Goal: Task Accomplishment & Management: Use online tool/utility

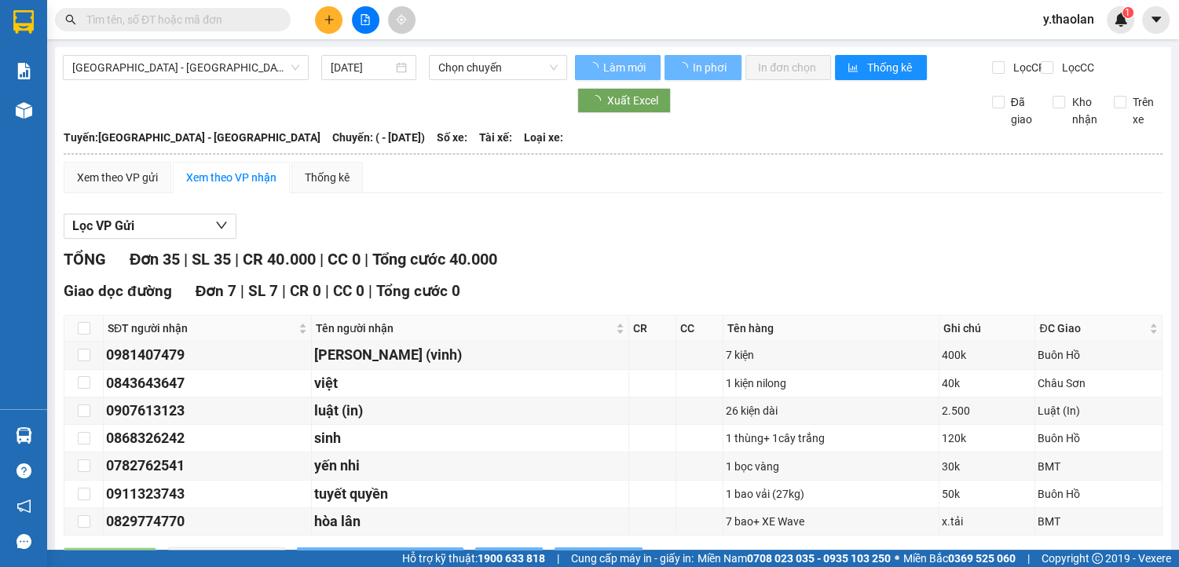
type input "[DATE]"
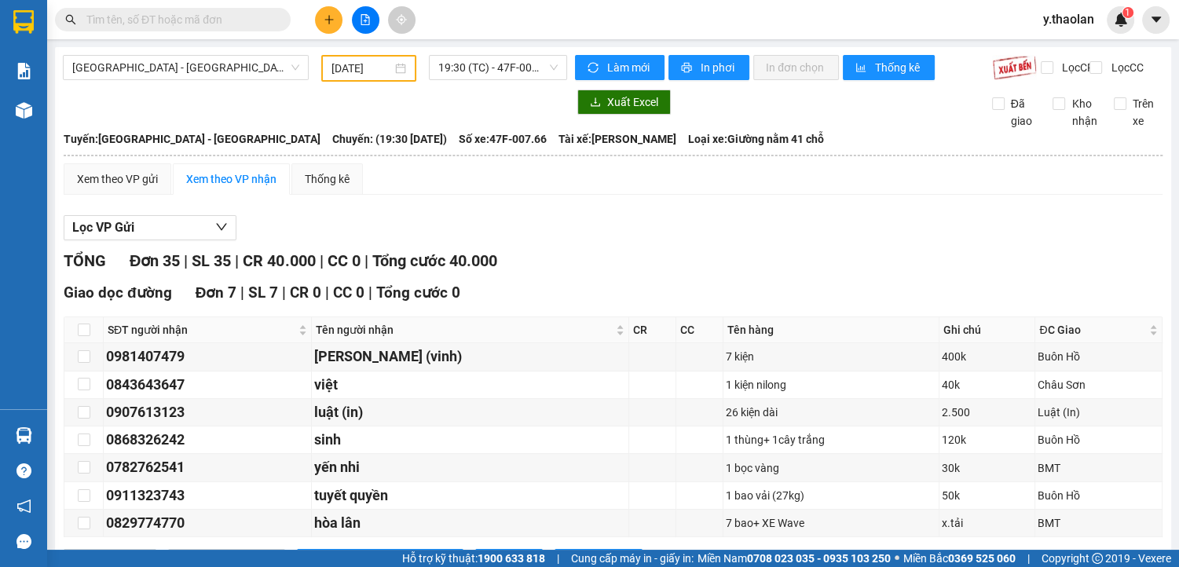
click at [366, 23] on icon "file-add" at bounding box center [365, 19] width 11 height 11
click at [459, 66] on span "19:30 (TC) - 47F-007.66" at bounding box center [497, 68] width 119 height 24
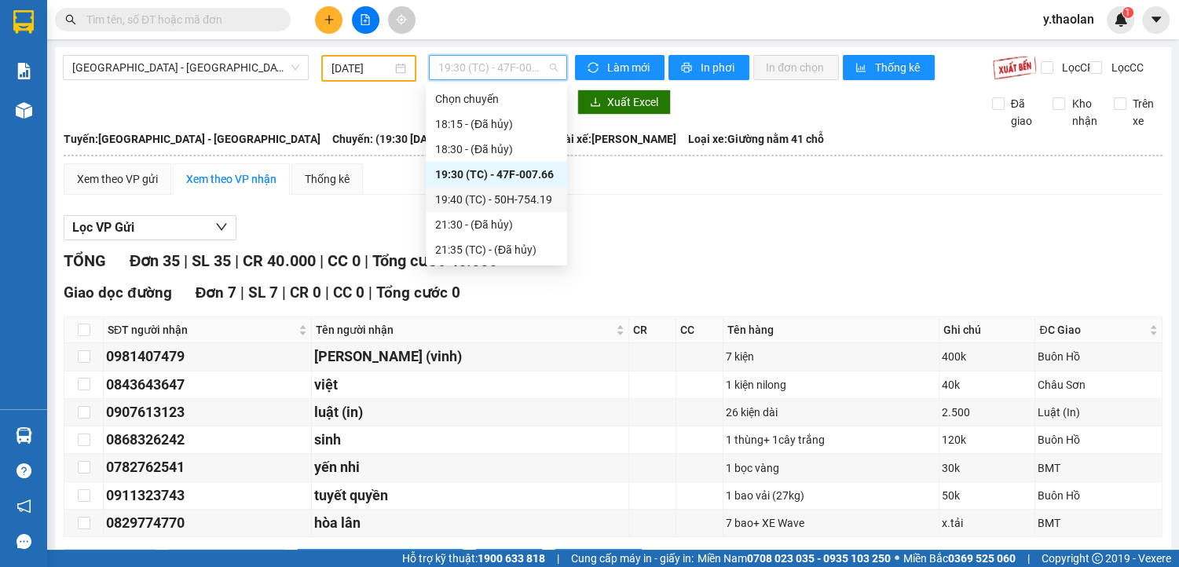
click at [532, 203] on div "19:40 (TC) - 50H-754.19" at bounding box center [496, 199] width 123 height 17
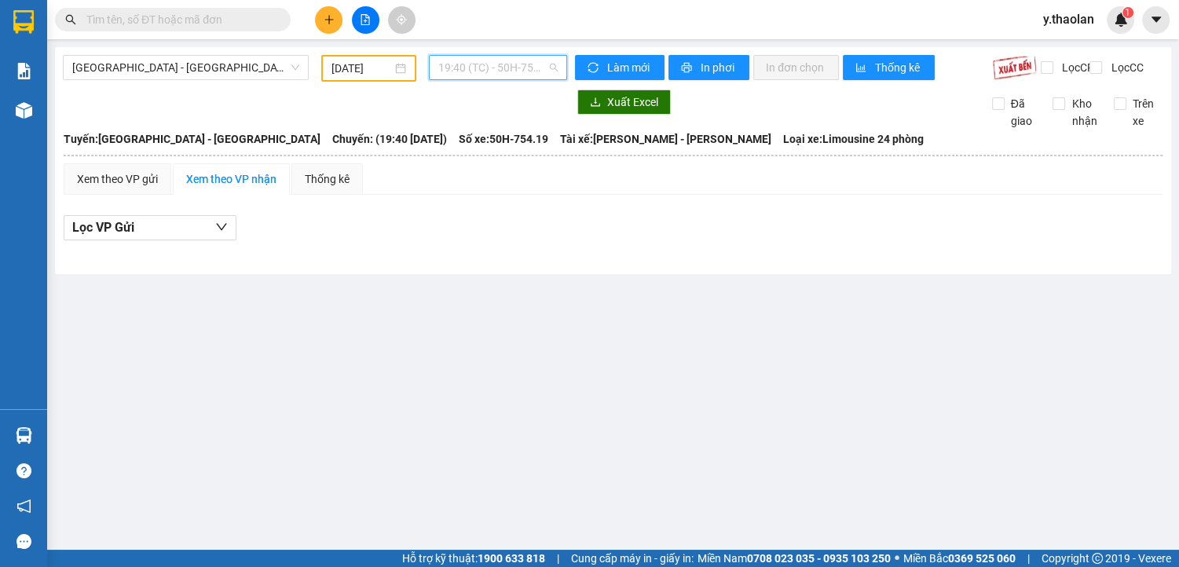
click at [503, 67] on span "19:40 (TC) - 50H-754.19" at bounding box center [497, 68] width 119 height 24
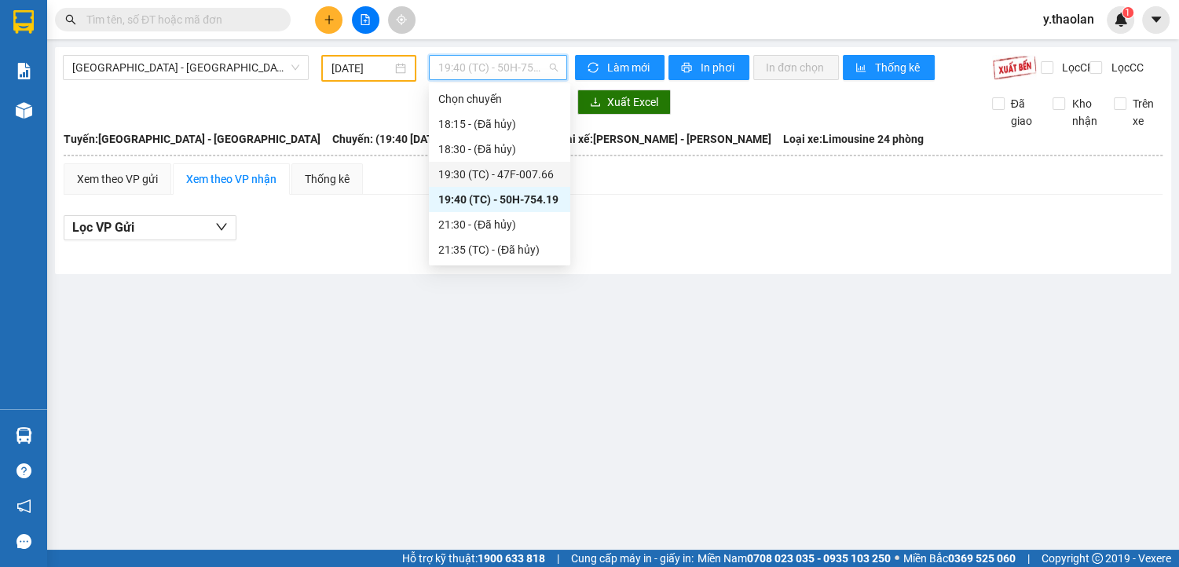
click at [541, 176] on div "19:30 (TC) - 47F-007.66" at bounding box center [499, 174] width 123 height 17
